Goal: Find specific page/section: Find specific page/section

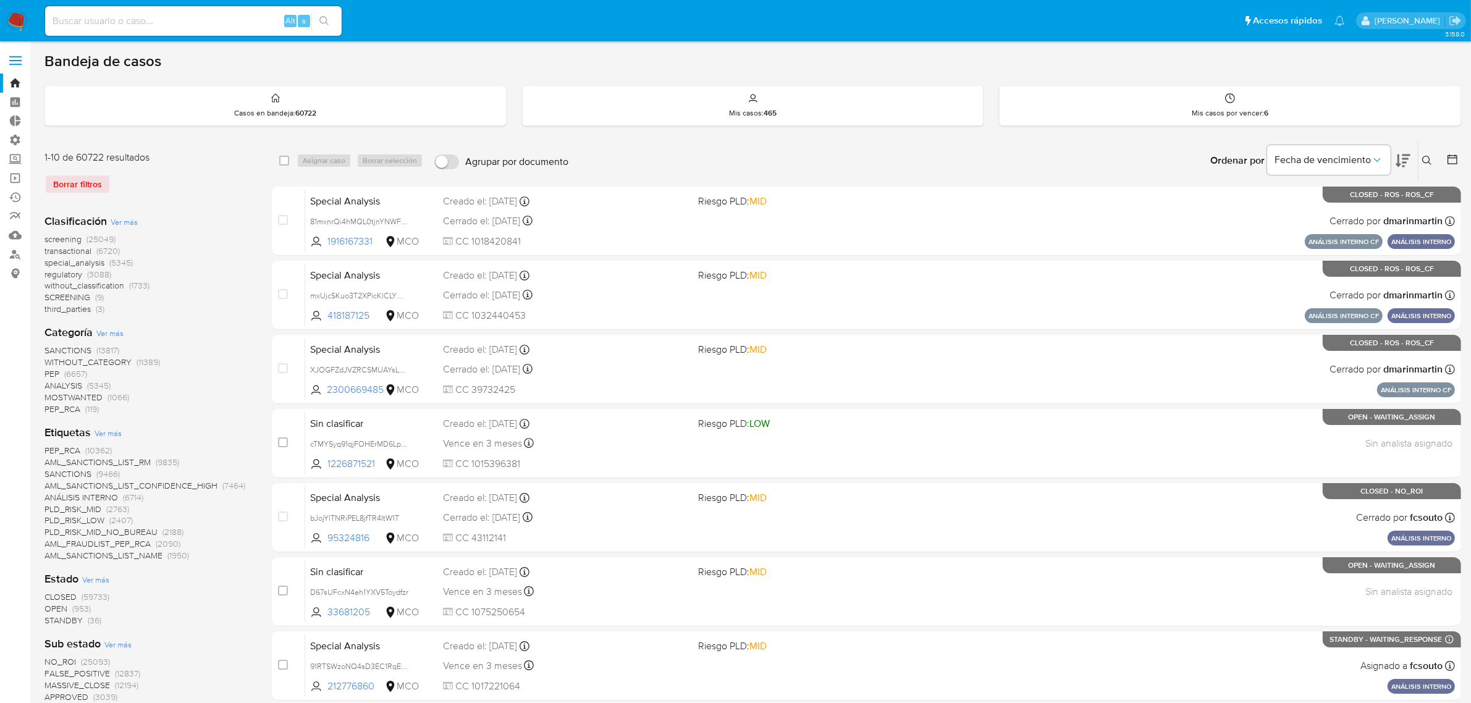
click at [19, 17] on img at bounding box center [16, 21] width 21 height 21
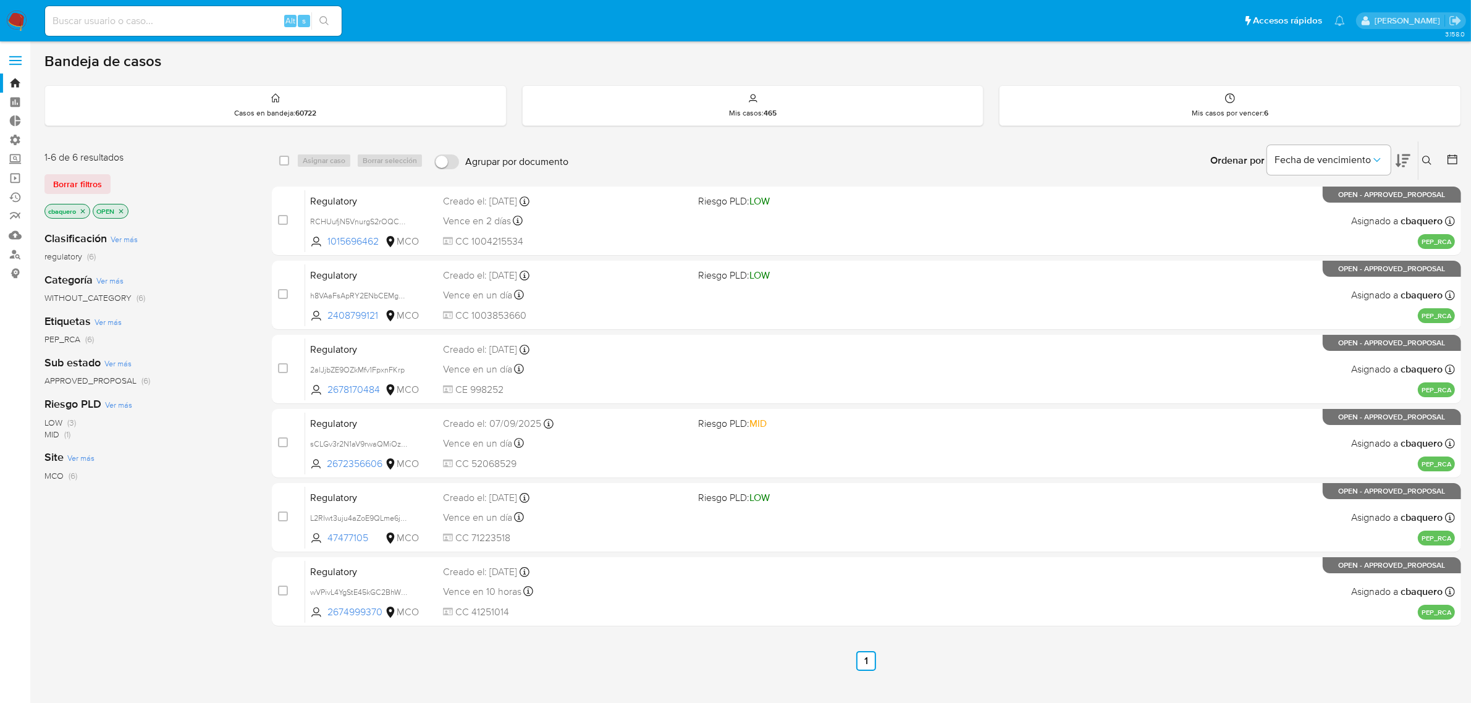
click at [172, 20] on input at bounding box center [193, 21] width 297 height 16
paste input "Hola Sebas. Espero que estés muy bien Muchas gracias por la información y por c…"
type input "Hola Sebas. Espero que estés muy bien Muchas gracias por la información y por c…"
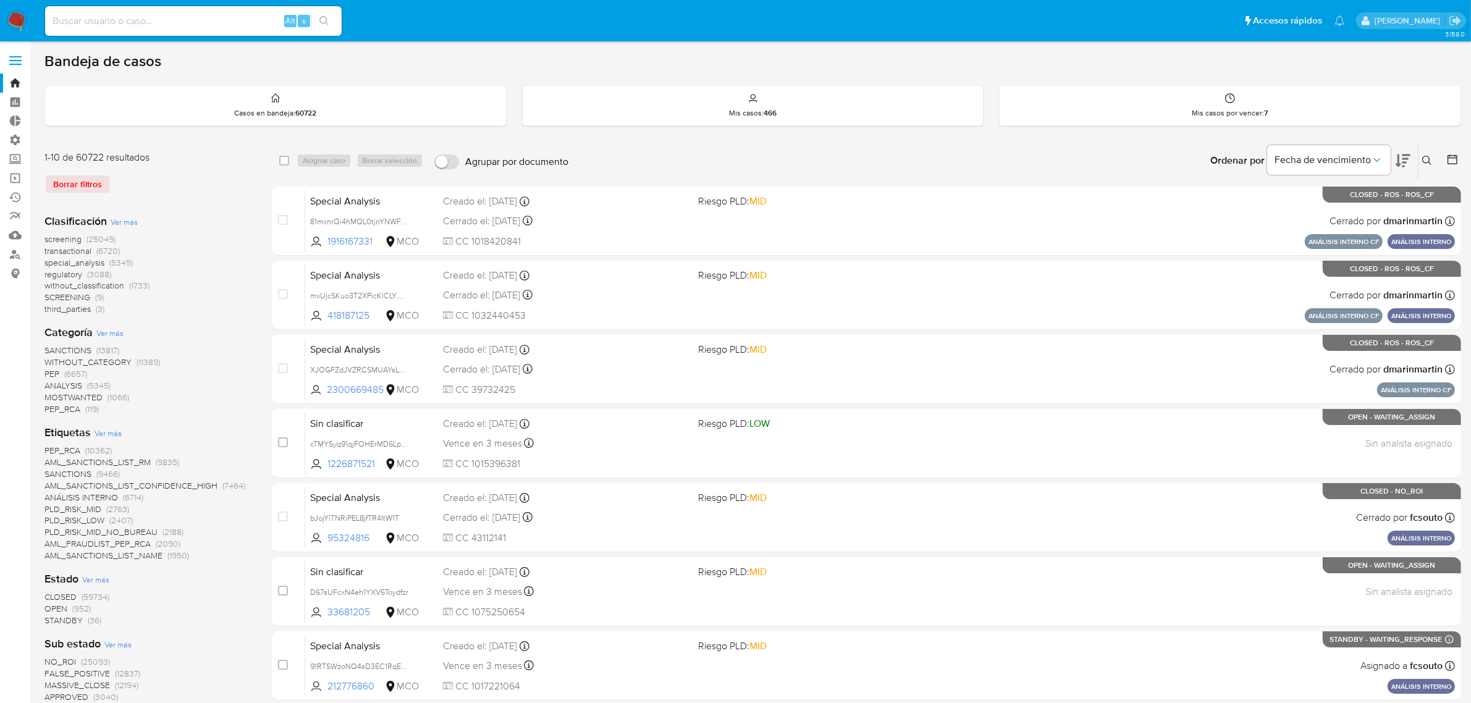
click at [124, 23] on input at bounding box center [193, 21] width 297 height 16
paste input "293449205"
type input "293449205"
click at [323, 20] on icon "search-icon" at bounding box center [324, 21] width 10 height 10
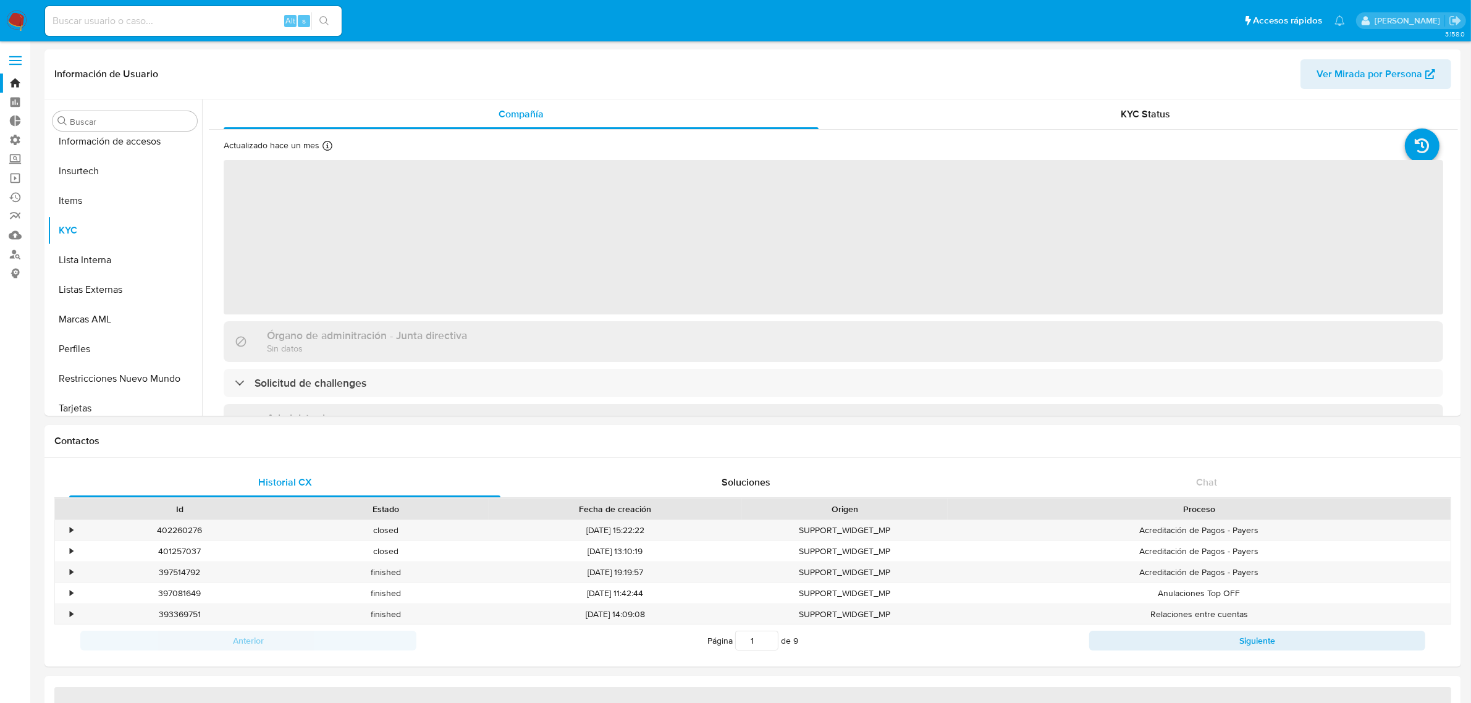
scroll to position [521, 0]
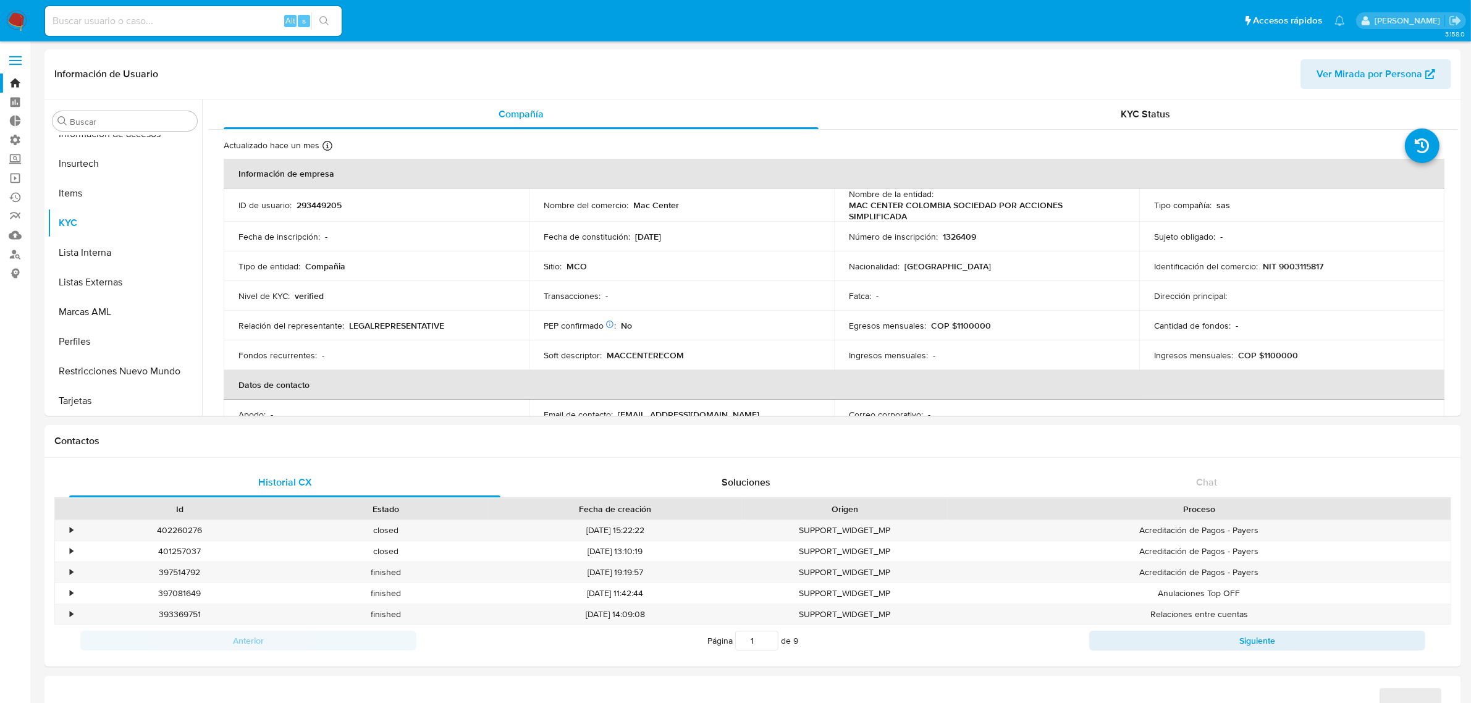
select select "10"
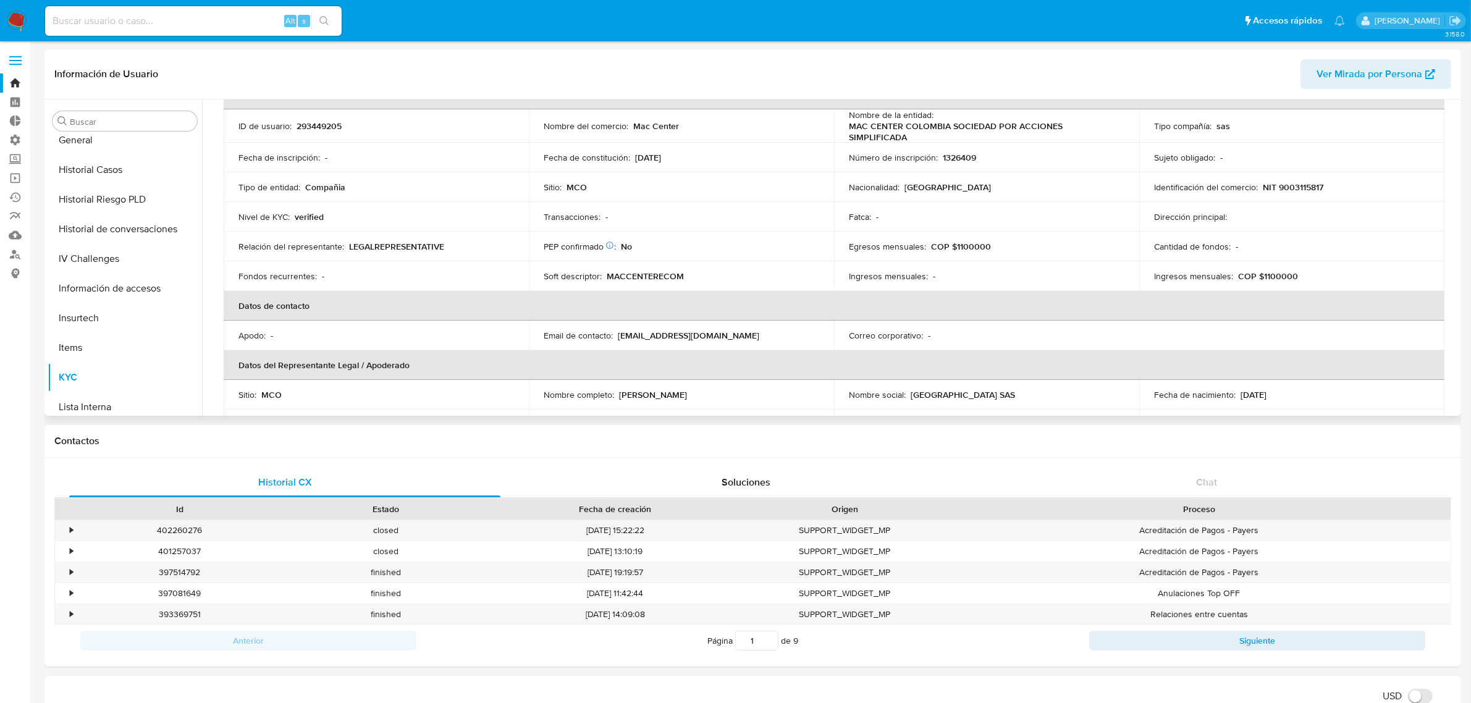
scroll to position [2, 0]
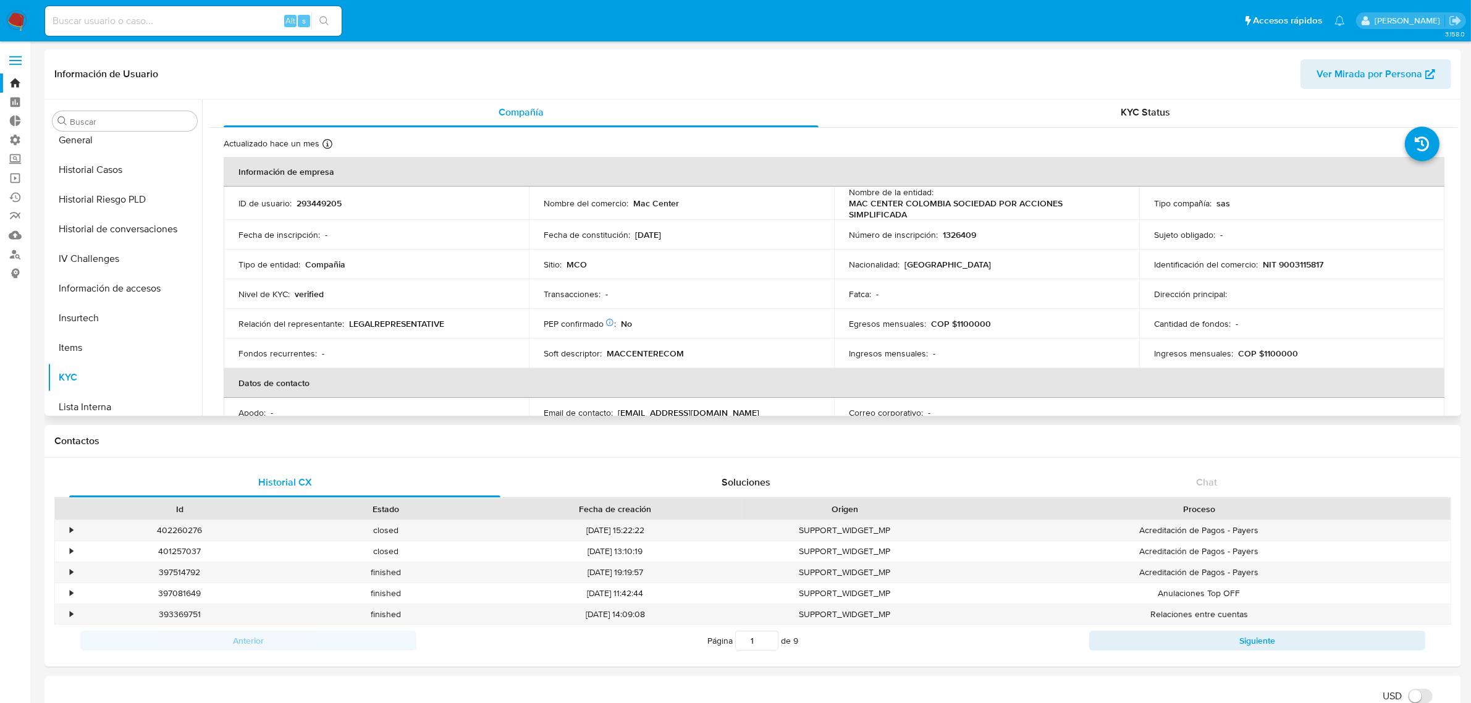
click at [937, 318] on p "COP $1100000" at bounding box center [961, 323] width 60 height 11
drag, startPoint x: 1199, startPoint y: 356, endPoint x: 1046, endPoint y: 326, distance: 155.6
click at [1187, 352] on p "Ingresos mensuales :" at bounding box center [1193, 353] width 79 height 11
click at [971, 321] on p "COP $1100000" at bounding box center [961, 323] width 60 height 11
drag, startPoint x: 926, startPoint y: 352, endPoint x: 915, endPoint y: 350, distance: 11.4
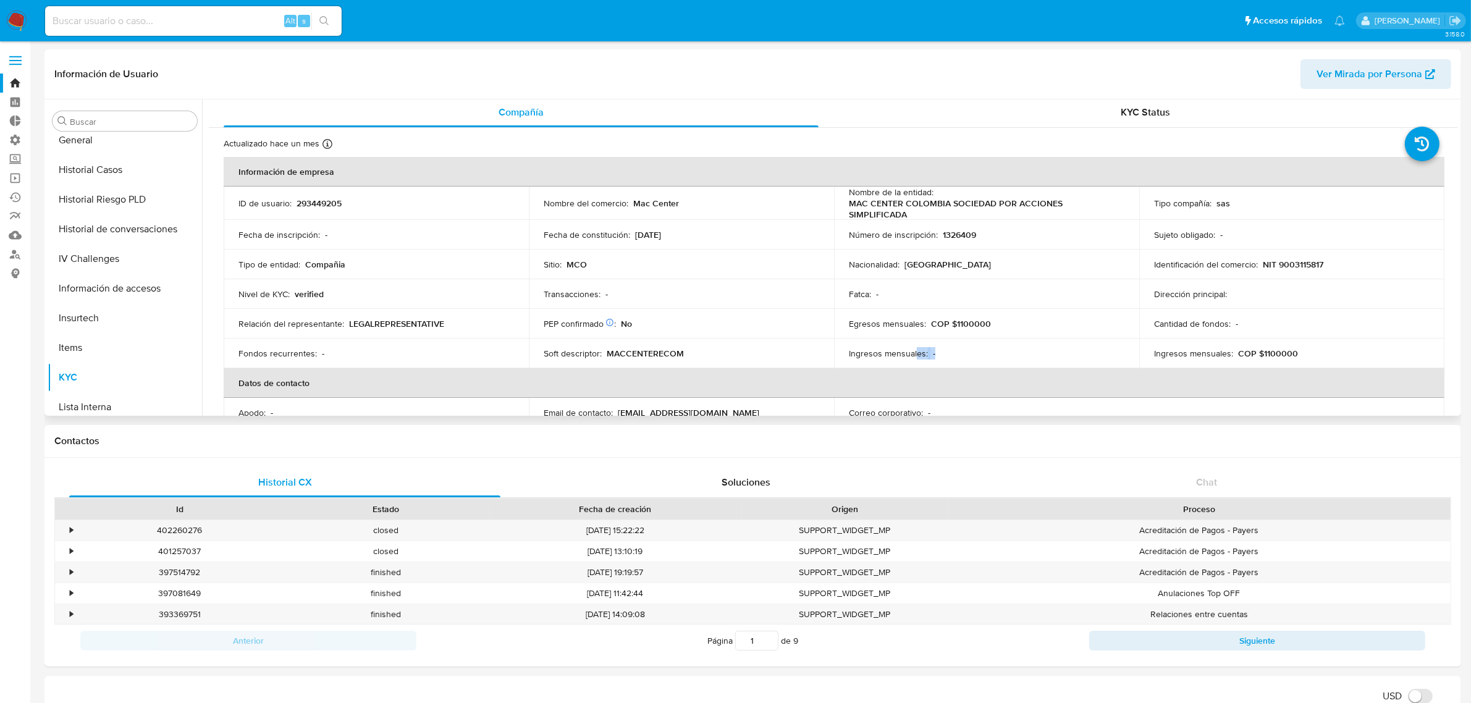
click at [915, 350] on div "Ingresos mensuales : -" at bounding box center [987, 353] width 276 height 11
click at [1227, 348] on p "Ingresos mensuales :" at bounding box center [1193, 353] width 79 height 11
click at [77, 216] on button "General" at bounding box center [120, 218] width 145 height 30
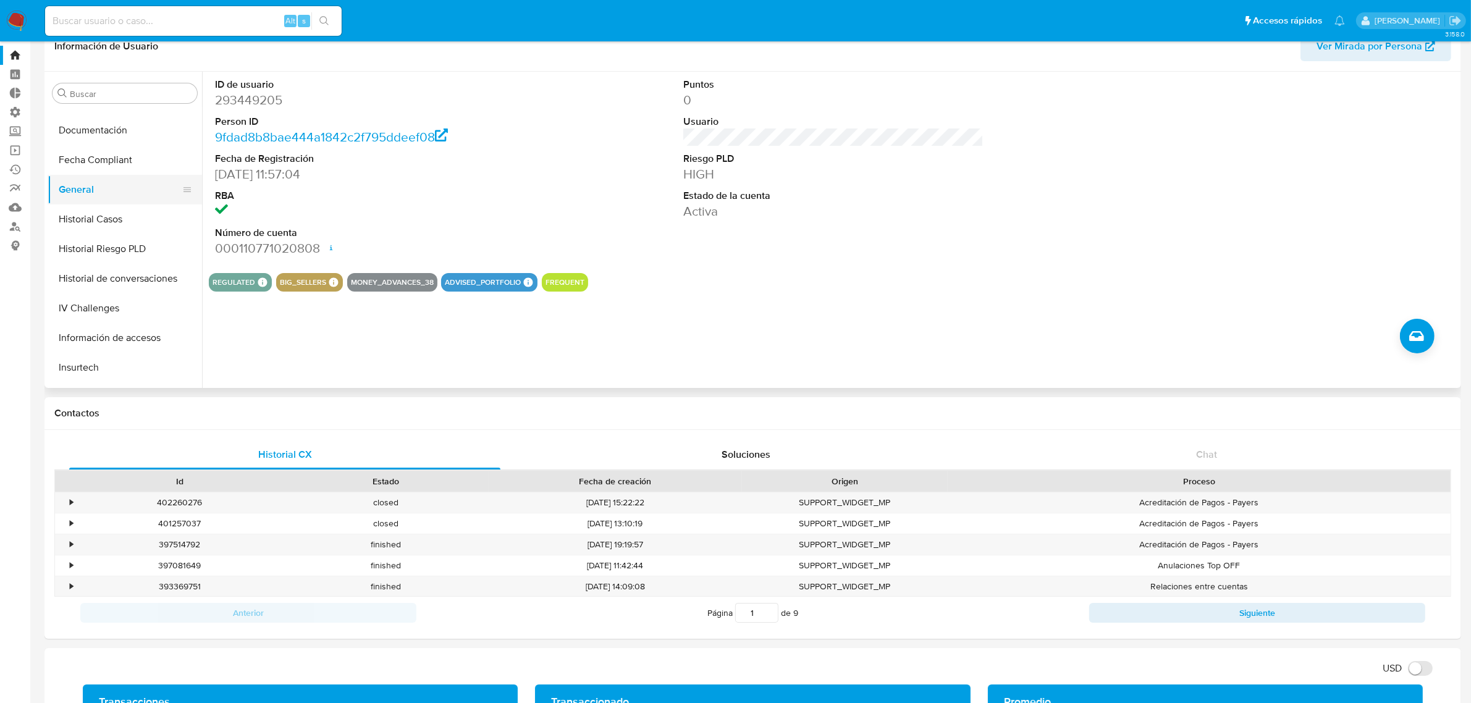
scroll to position [0, 0]
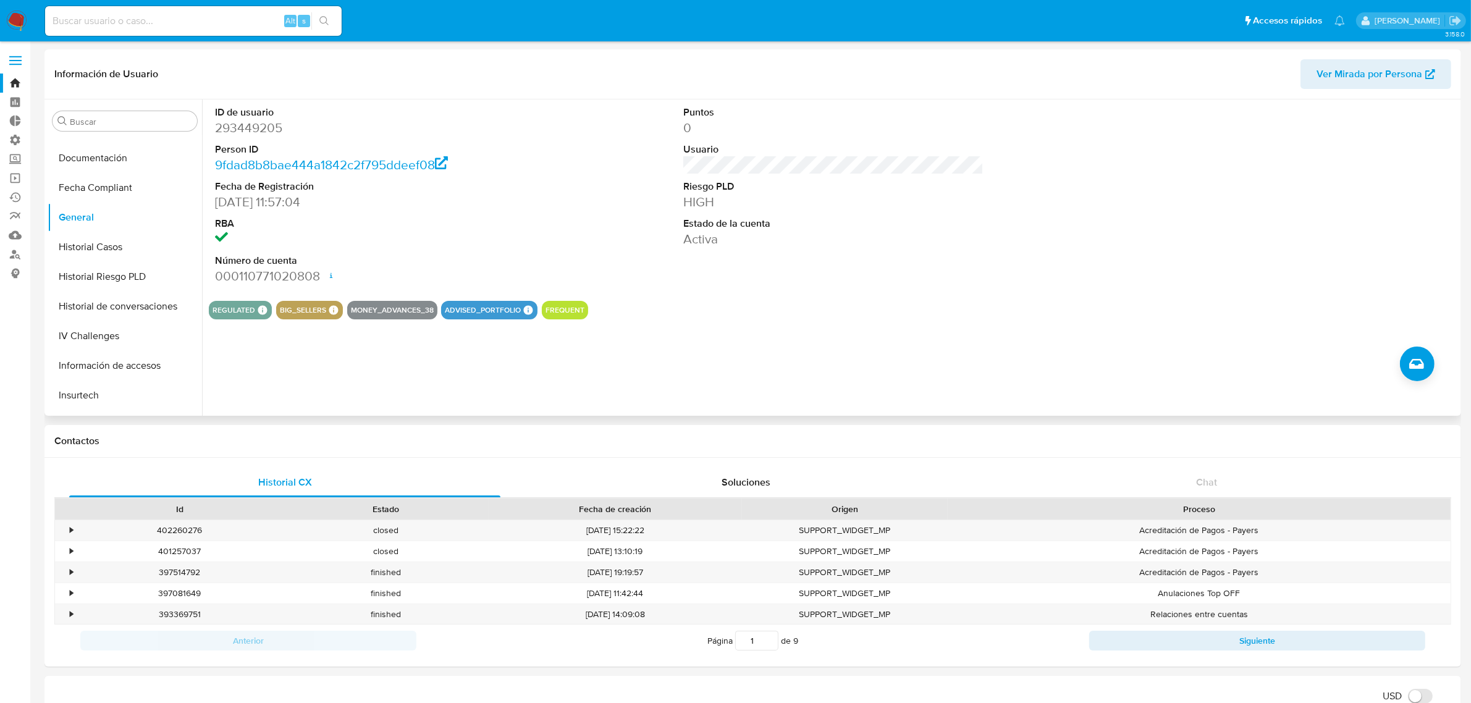
click at [264, 124] on dd "293449205" at bounding box center [365, 127] width 300 height 17
copy dd "293449205"
click at [139, 8] on div "Alt s" at bounding box center [193, 21] width 297 height 30
click at [136, 20] on input at bounding box center [193, 21] width 297 height 16
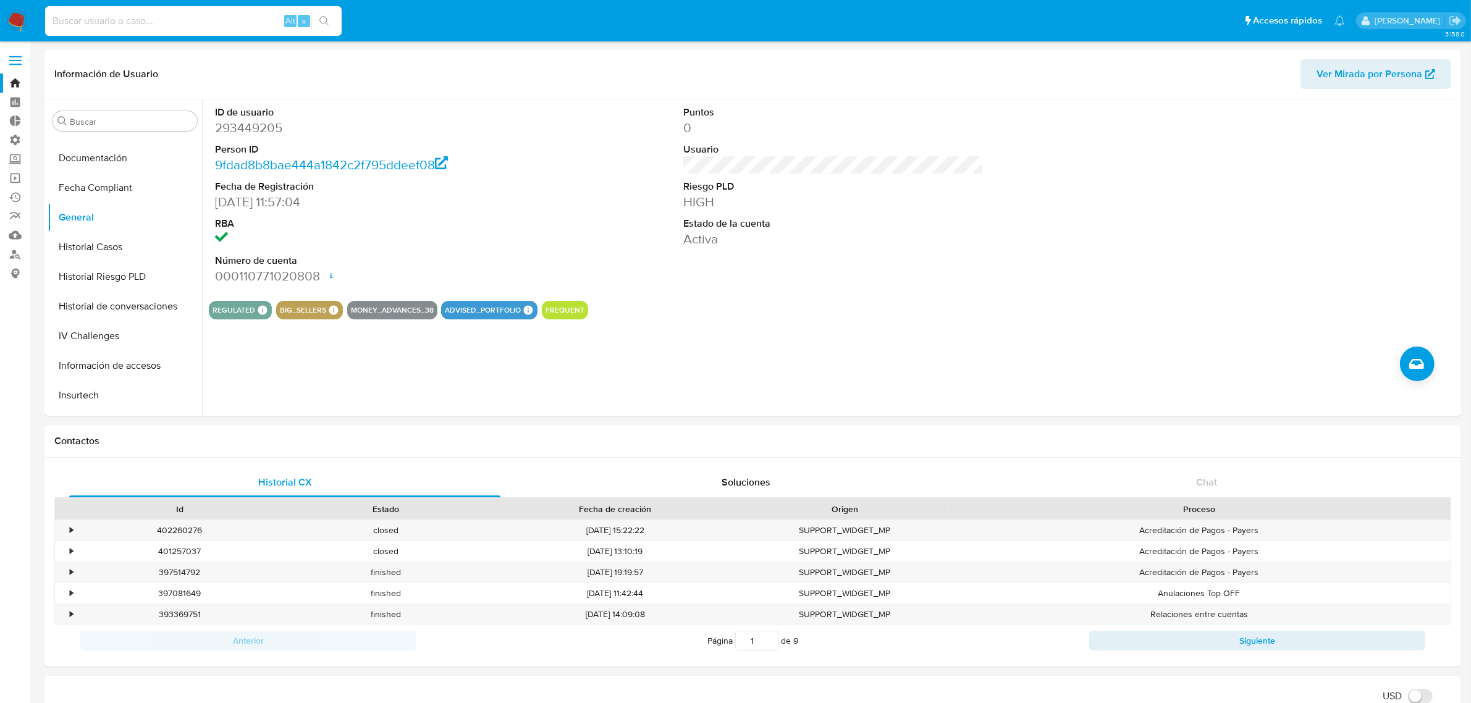
paste input "13992930"
type input "13992930"
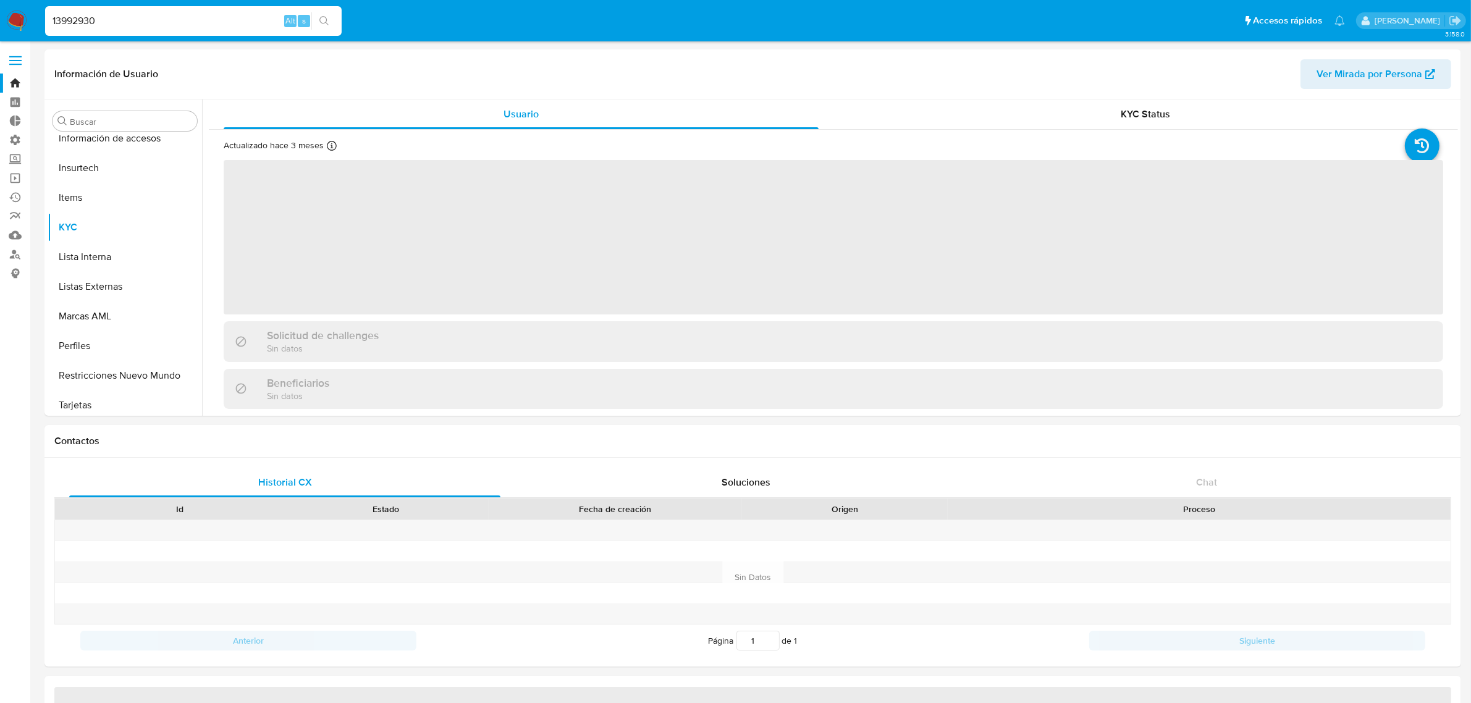
scroll to position [521, 0]
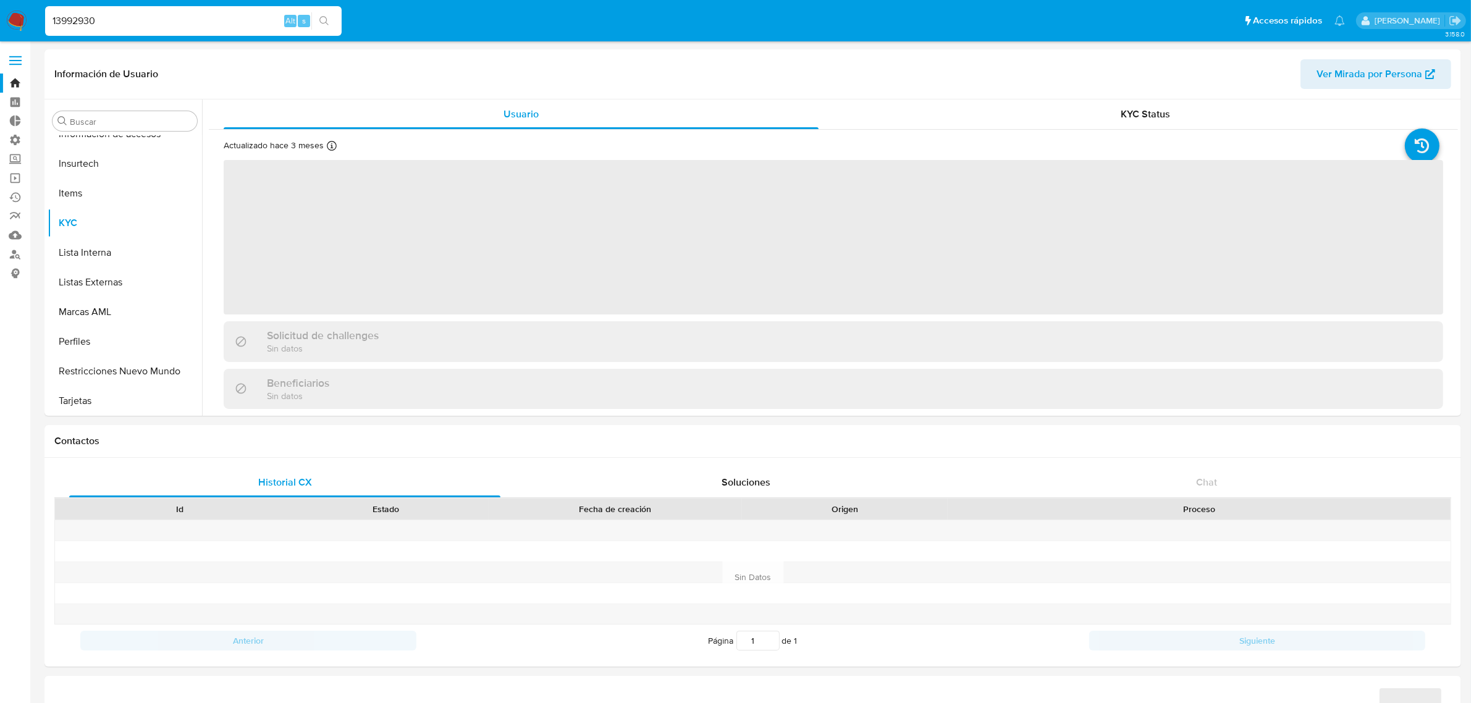
select select "10"
